Goal: Information Seeking & Learning: Check status

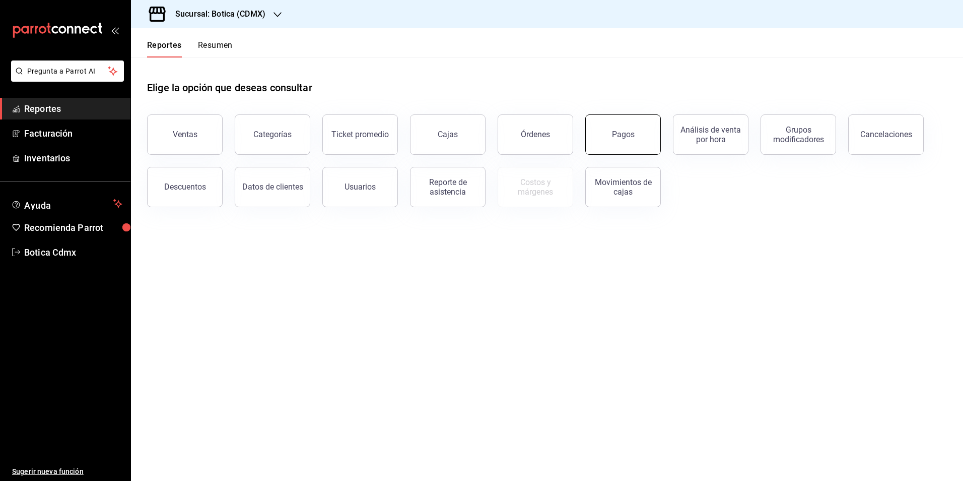
click at [610, 131] on button "Pagos" at bounding box center [623, 134] width 76 height 40
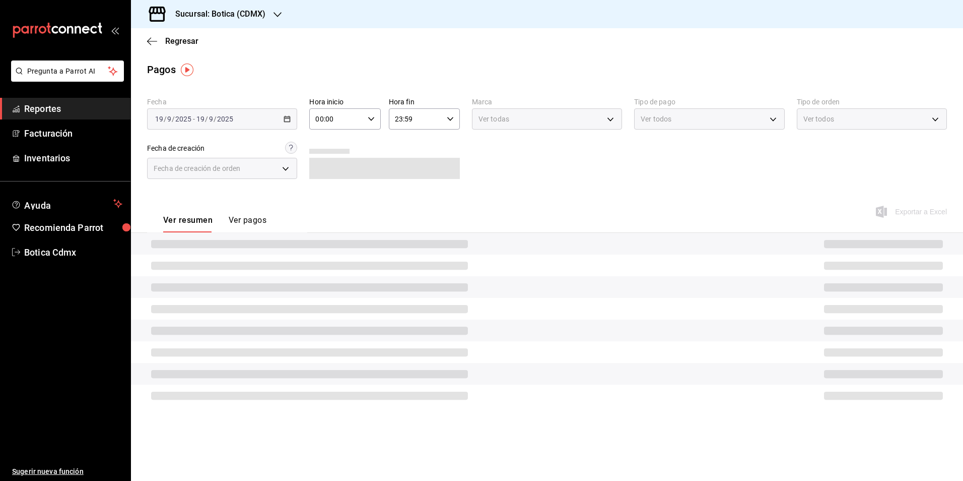
click at [341, 123] on input "00:00" at bounding box center [336, 119] width 54 height 20
click at [326, 193] on span "02" at bounding box center [327, 193] width 20 height 8
click at [285, 117] on div at bounding box center [481, 240] width 963 height 481
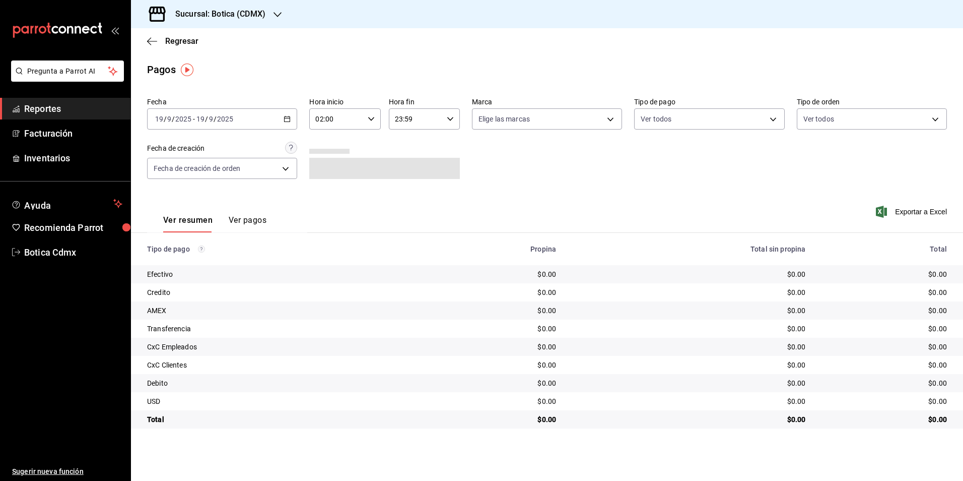
click at [318, 81] on main "Regresar Pagos Fecha [DATE] [DATE] - [DATE] [DATE] Hora inicio 02:00 Hora inici…" at bounding box center [547, 254] width 832 height 452
click at [286, 121] on \(Stroke\) "button" at bounding box center [287, 119] width 6 height 6
click at [195, 263] on span "Rango de fechas" at bounding box center [195, 262] width 78 height 11
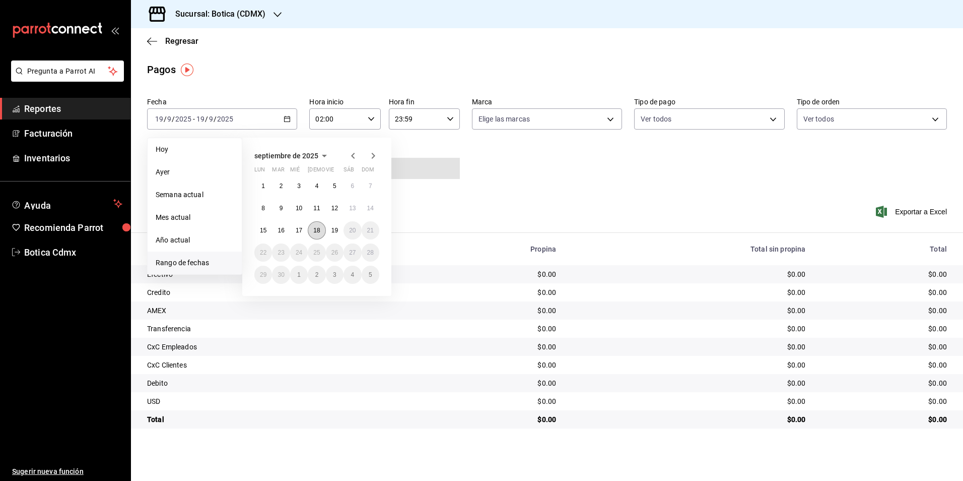
click at [314, 230] on abbr "18" at bounding box center [316, 230] width 7 height 7
click at [330, 229] on button "19" at bounding box center [335, 230] width 18 height 18
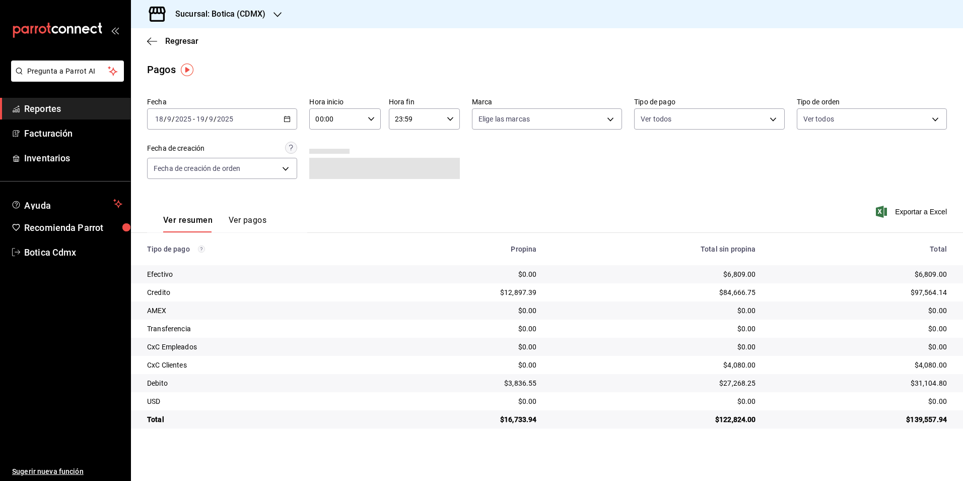
click at [356, 113] on input "00:00" at bounding box center [336, 119] width 54 height 20
click at [329, 193] on span "02" at bounding box center [327, 193] width 20 height 8
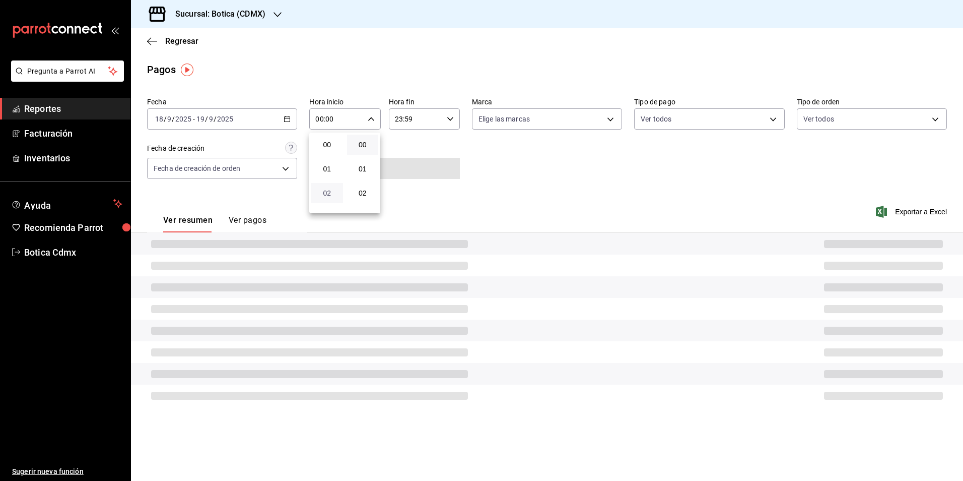
type input "02:00"
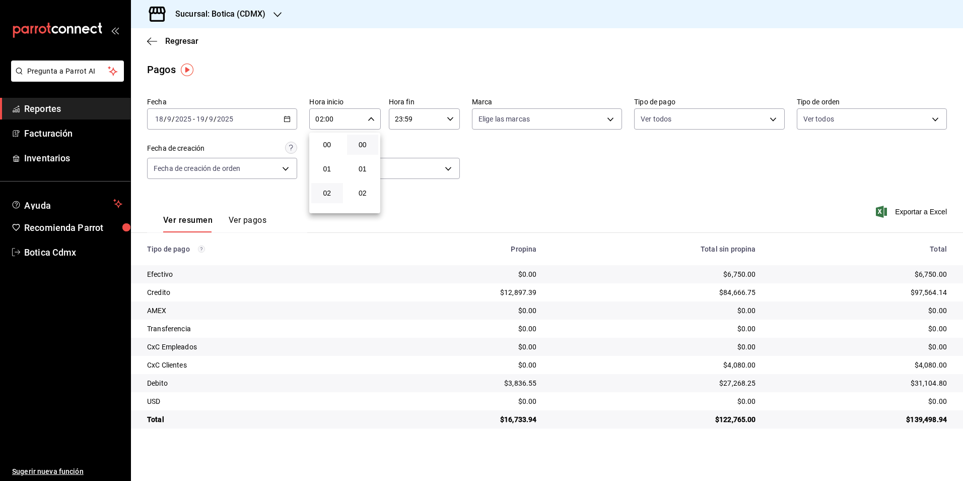
click at [175, 39] on div at bounding box center [481, 240] width 963 height 481
click at [177, 41] on span "Regresar" at bounding box center [181, 41] width 33 height 10
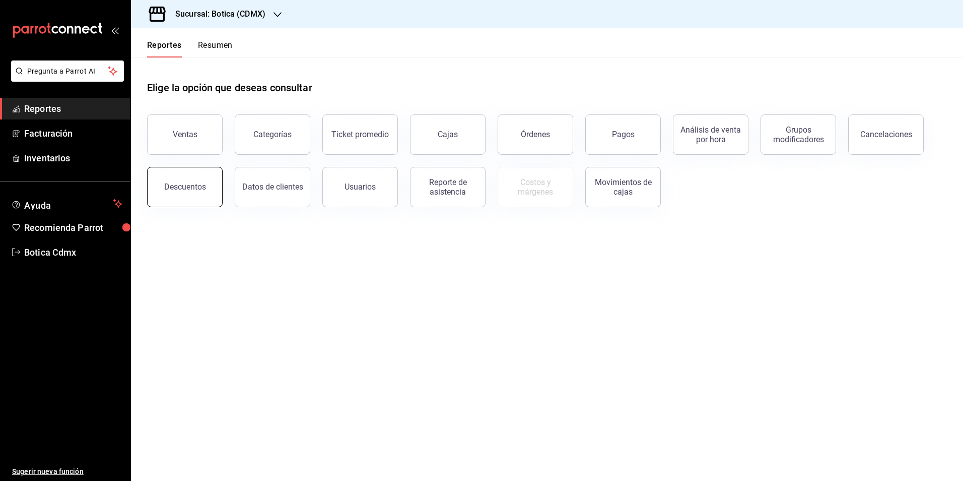
click at [193, 195] on button "Descuentos" at bounding box center [185, 187] width 76 height 40
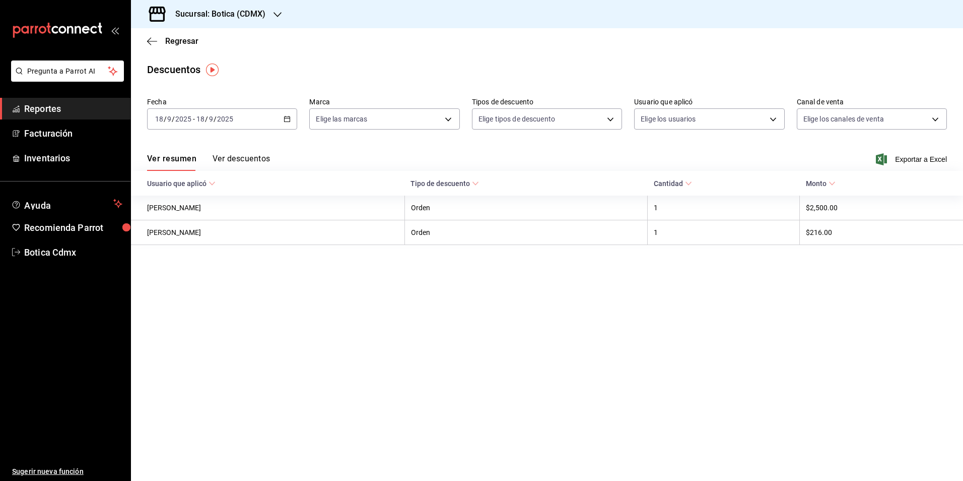
click at [257, 158] on button "Ver descuentos" at bounding box center [241, 162] width 57 height 17
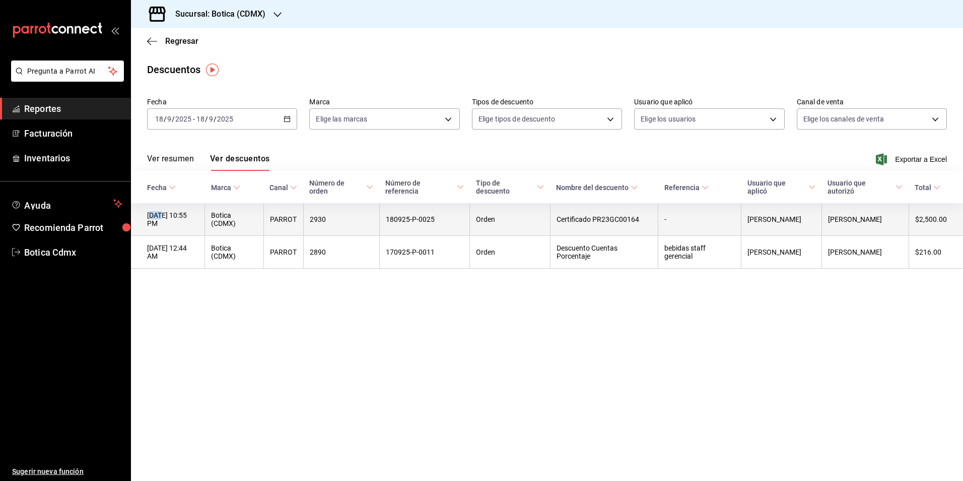
drag, startPoint x: 150, startPoint y: 215, endPoint x: 162, endPoint y: 218, distance: 12.6
click at [162, 218] on th "[DATE] 10:55 PM" at bounding box center [168, 219] width 74 height 33
drag, startPoint x: 162, startPoint y: 218, endPoint x: 161, endPoint y: 225, distance: 7.1
click at [161, 225] on th "[DATE] 10:55 PM" at bounding box center [168, 219] width 74 height 33
drag, startPoint x: 147, startPoint y: 213, endPoint x: 204, endPoint y: 221, distance: 57.5
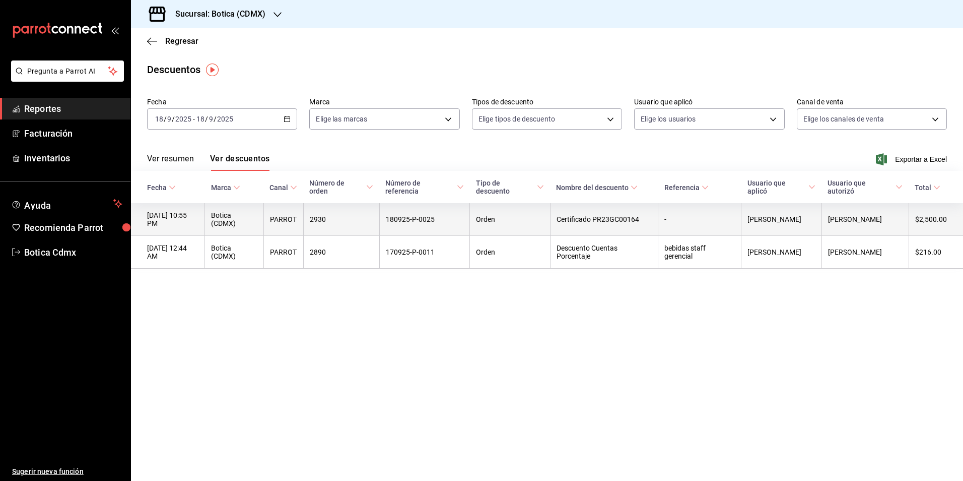
click at [204, 221] on th "[DATE] 10:55 PM" at bounding box center [168, 219] width 74 height 33
copy th "[DATE] 10:55 PM"
drag, startPoint x: 323, startPoint y: 220, endPoint x: 450, endPoint y: 215, distance: 127.6
click at [450, 215] on tr "[DATE] 10:55 PM Botica (CDMX) PARROT 2930 180925-P-0025 Orden Certificado PR23G…" at bounding box center [547, 219] width 832 height 33
copy tr "2930 180925-P-0025"
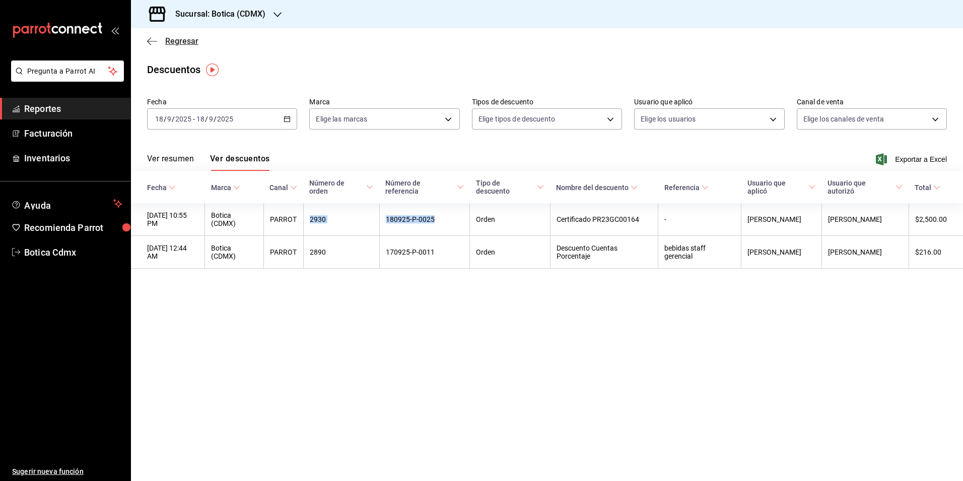
click at [177, 39] on span "Regresar" at bounding box center [181, 41] width 33 height 10
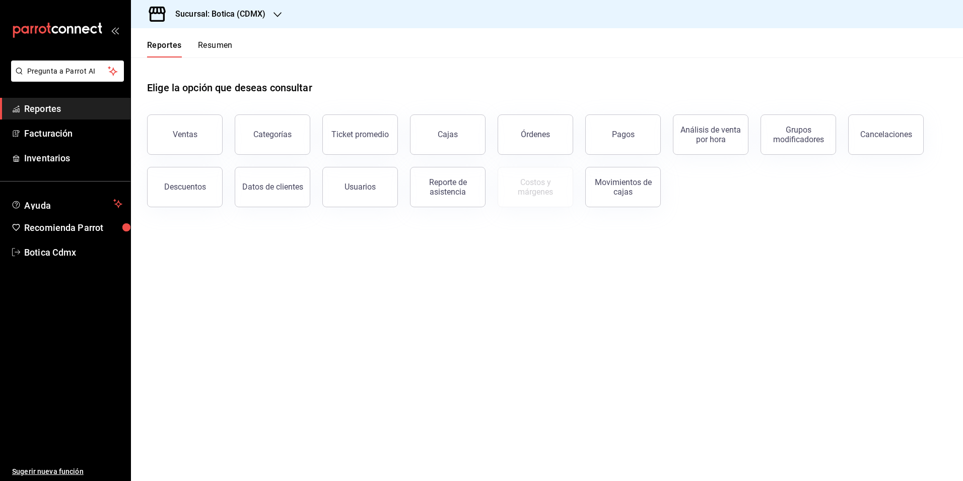
click at [412, 349] on main "Elige la opción que deseas consultar Ventas Categorías Ticket promedio Cajas Ór…" at bounding box center [547, 268] width 832 height 423
click at [614, 140] on button "Pagos" at bounding box center [623, 134] width 76 height 40
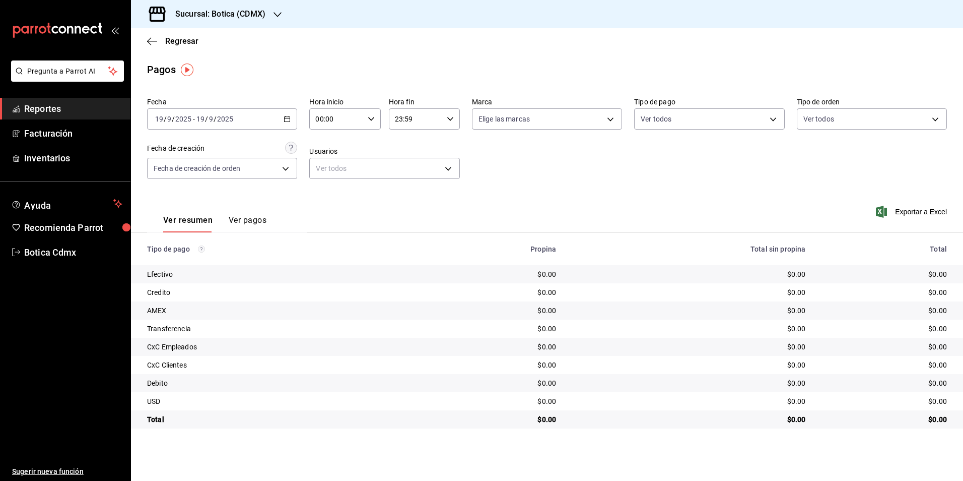
click at [643, 189] on div "Fecha [DATE] [DATE] - [DATE] [DATE] Hora inicio 00:00 Hora inicio Hora fin 23:5…" at bounding box center [547, 142] width 800 height 98
click at [286, 118] on icon "button" at bounding box center [287, 118] width 7 height 7
click at [177, 264] on span "Rango de fechas" at bounding box center [195, 262] width 78 height 11
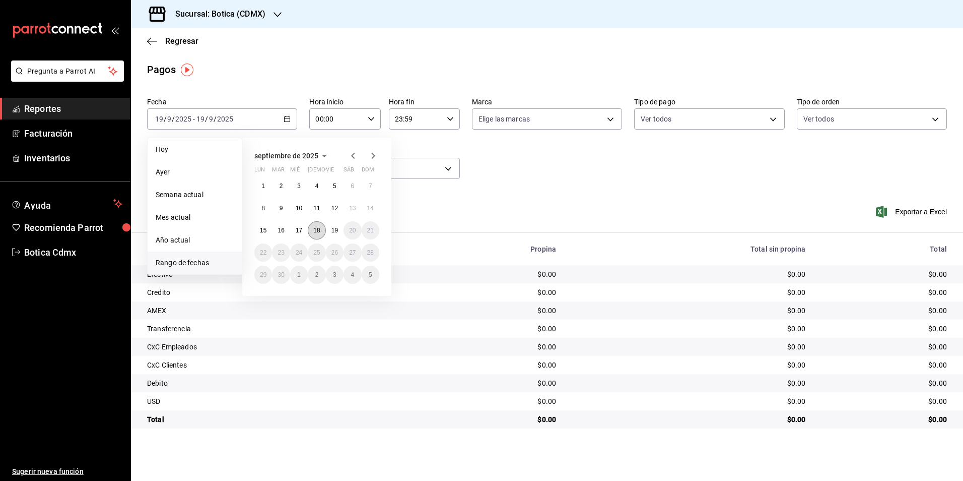
click at [316, 234] on button "18" at bounding box center [317, 230] width 18 height 18
click at [334, 233] on abbr "19" at bounding box center [334, 230] width 7 height 7
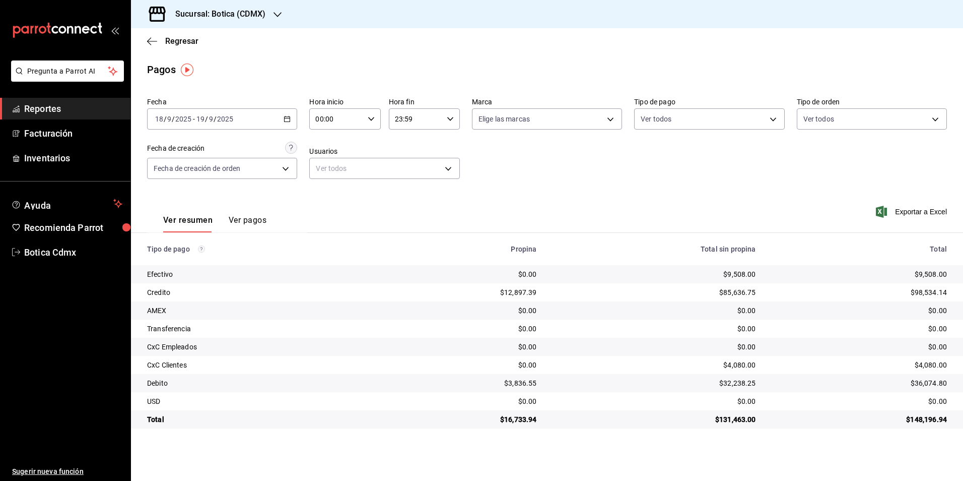
click at [330, 123] on input "00:00" at bounding box center [336, 119] width 54 height 20
click at [323, 193] on span "02" at bounding box center [327, 193] width 20 height 8
type input "02:00"
